Goal: Check status: Check status

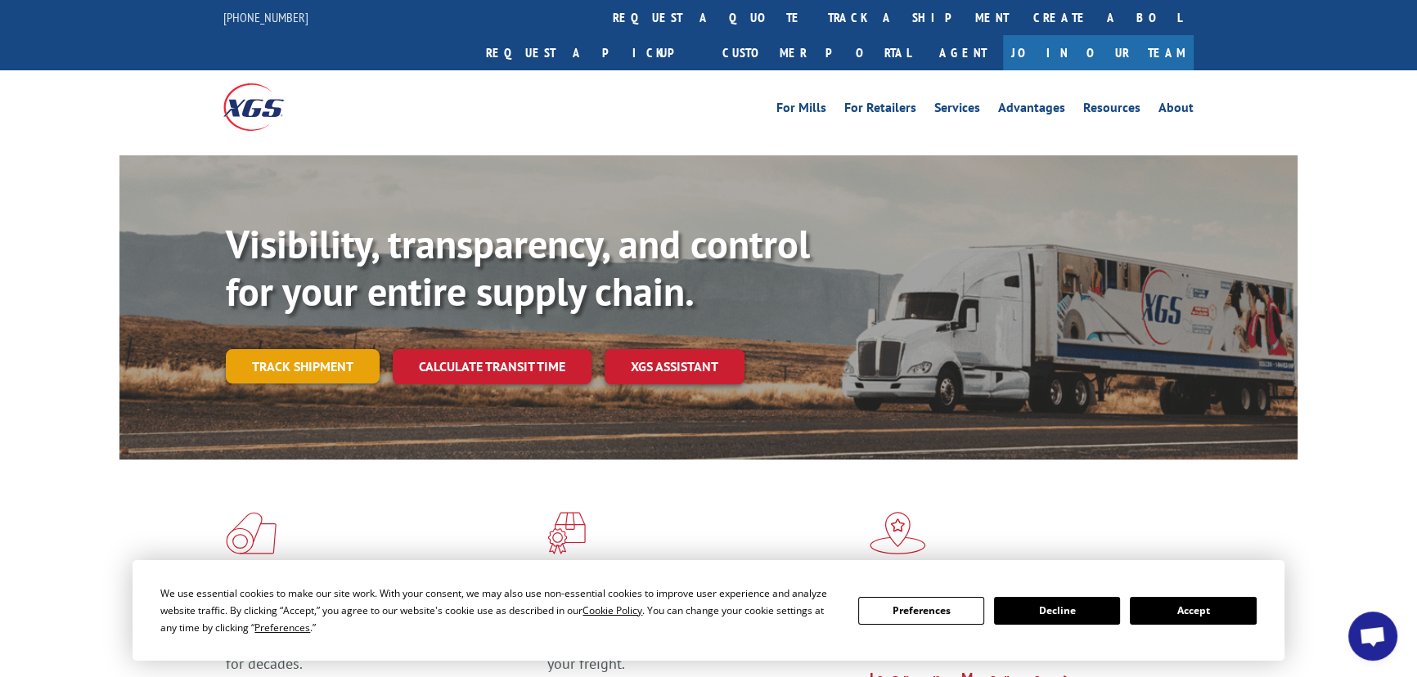
click at [292, 349] on link "Track shipment" at bounding box center [303, 366] width 154 height 34
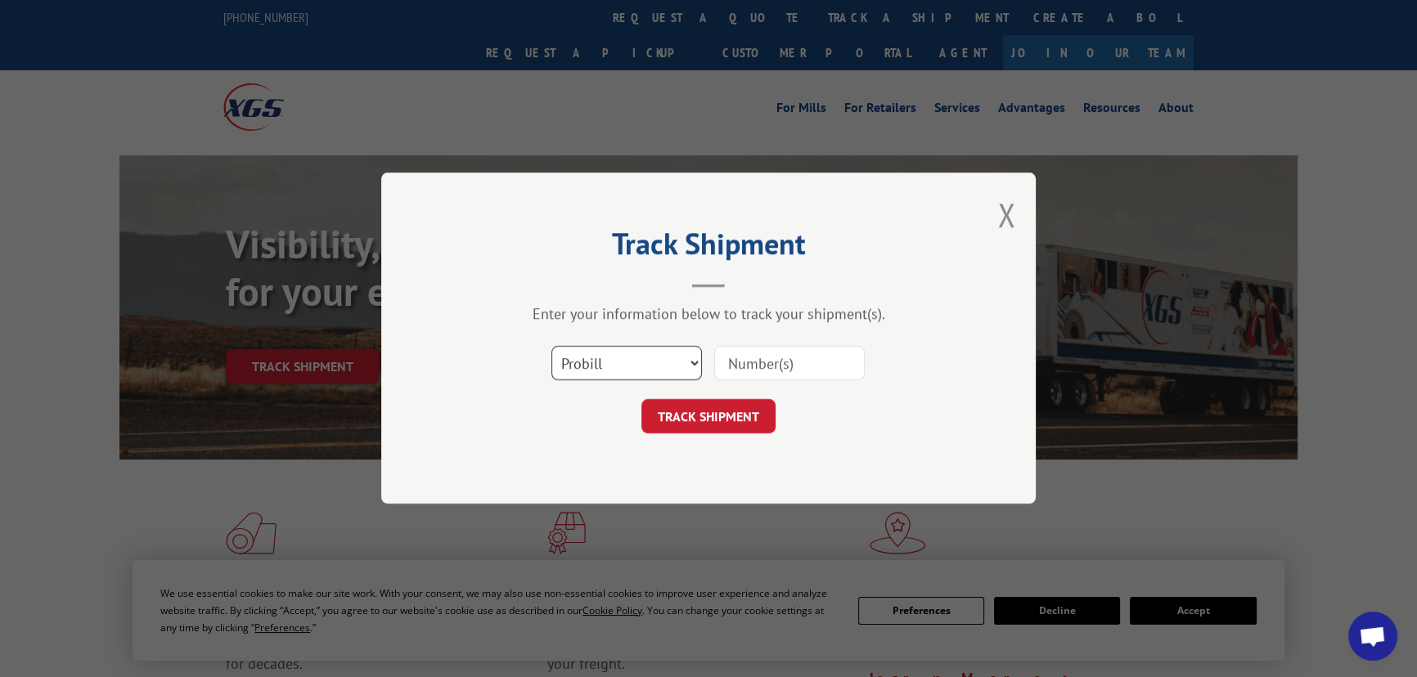
click at [636, 358] on select "Select category... Probill BOL PO" at bounding box center [626, 364] width 151 height 34
select select "bol"
click at [551, 347] on select "Select category... Probill BOL PO" at bounding box center [626, 364] width 151 height 34
click at [752, 368] on input at bounding box center [789, 364] width 151 height 34
type input "265689"
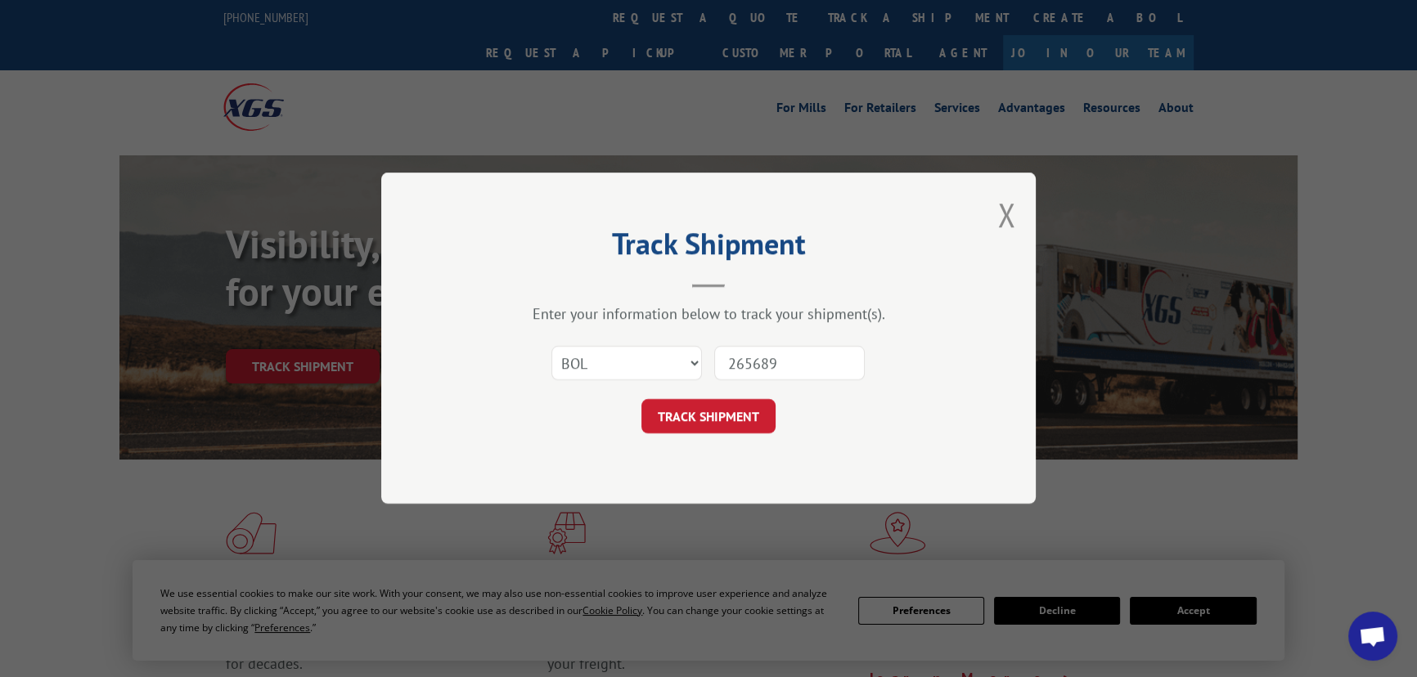
click button "TRACK SHIPMENT" at bounding box center [708, 417] width 134 height 34
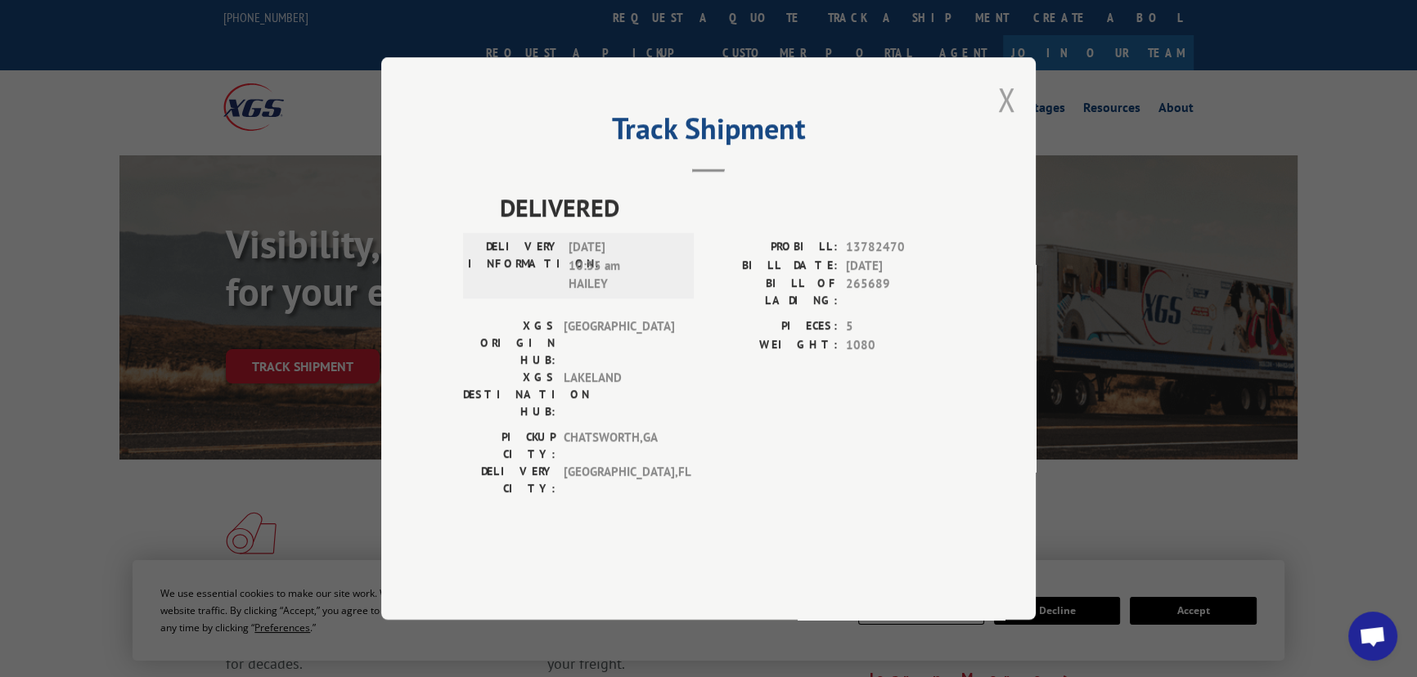
click at [1007, 121] on button "Close modal" at bounding box center [1006, 99] width 18 height 43
